Goal: Answer question/provide support: Share knowledge or assist other users

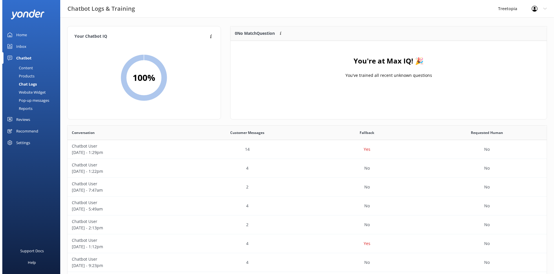
scroll to position [199, 475]
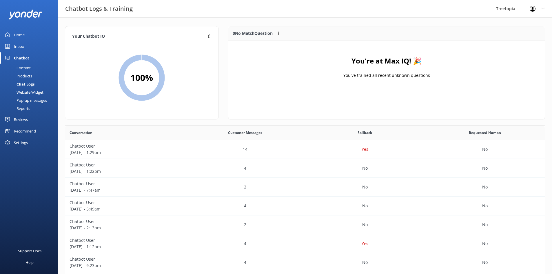
click at [27, 47] on link "Inbox" at bounding box center [29, 47] width 58 height 12
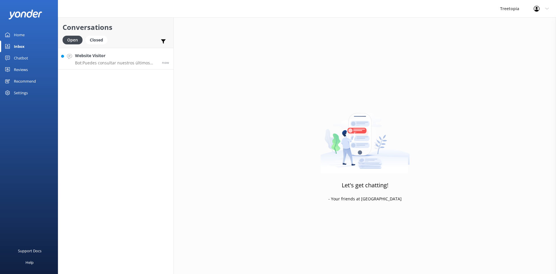
click at [95, 61] on p "Bot: Puedes consultar nuestros últimos precios y reservar tu experiencia direct…" at bounding box center [116, 62] width 83 height 5
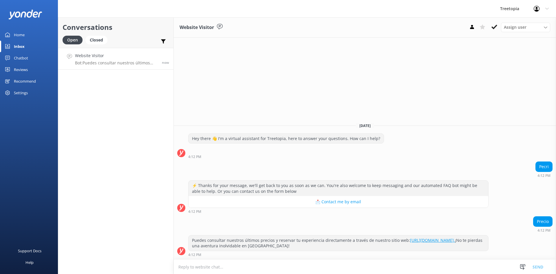
click at [327, 158] on div "4:12 PM" at bounding box center [286, 156] width 196 height 4
